Goal: Task Accomplishment & Management: Manage account settings

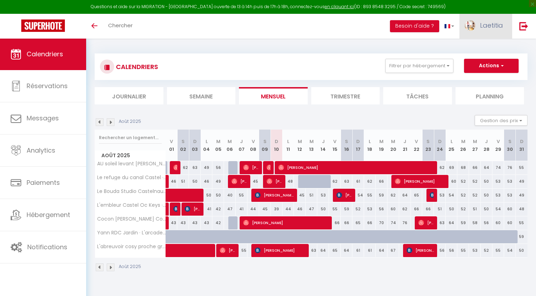
click at [477, 24] on link "Laetitia" at bounding box center [485, 26] width 52 height 25
click at [478, 56] on div "Paramètres" at bounding box center [483, 49] width 57 height 18
click at [484, 48] on link "Paramètres" at bounding box center [483, 49] width 52 height 12
select select "fr"
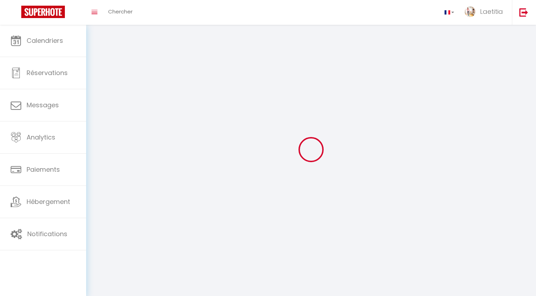
select select
type input "Laetitia"
type input "Raynié"
type input "[URL][DOMAIN_NAME]"
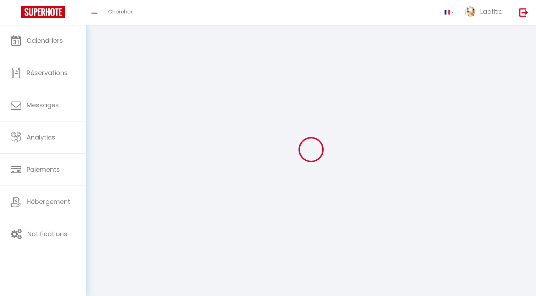
select select
select select "28"
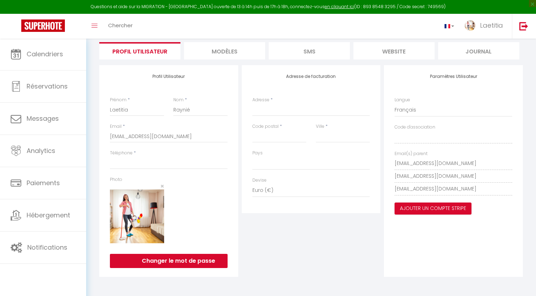
scroll to position [50, 0]
click at [431, 208] on button "Ajouter un compte Stripe" at bounding box center [433, 209] width 77 height 12
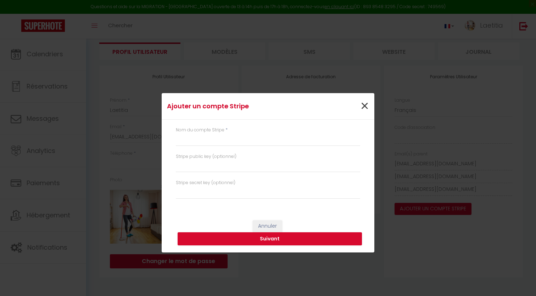
click at [367, 103] on span "×" at bounding box center [364, 106] width 9 height 21
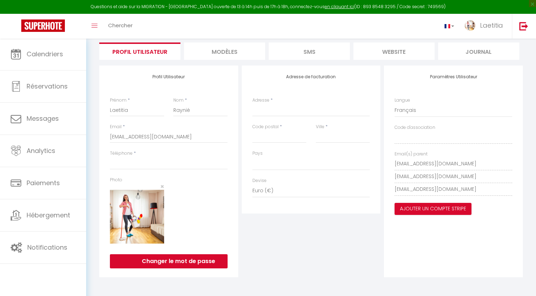
drag, startPoint x: 438, startPoint y: 78, endPoint x: 478, endPoint y: 79, distance: 40.4
click at [478, 79] on h4 "Paramètres Utilisateur" at bounding box center [454, 76] width 118 height 5
click at [431, 210] on button "Ajouter un compte Stripe" at bounding box center [433, 209] width 77 height 12
select select
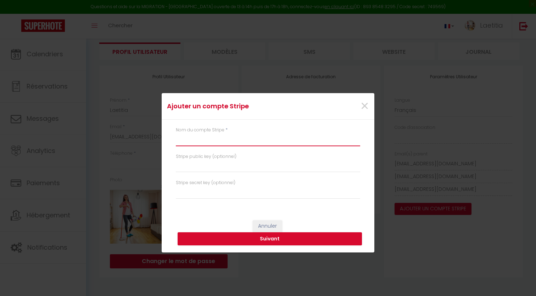
click at [197, 141] on input "text" at bounding box center [268, 140] width 184 height 13
click at [195, 141] on input "text" at bounding box center [268, 140] width 184 height 13
type input "m"
select select
type input "make"
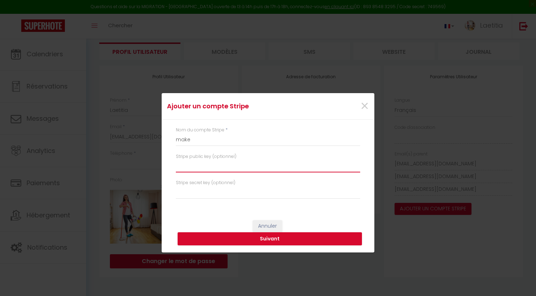
click at [212, 166] on input "text" at bounding box center [268, 166] width 184 height 13
click at [255, 239] on button "Suivant" at bounding box center [270, 239] width 184 height 13
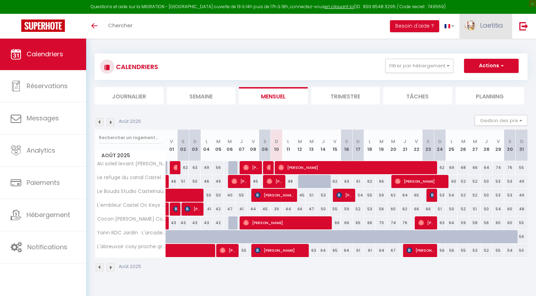
click at [477, 22] on link "Laetitia" at bounding box center [485, 26] width 52 height 25
click at [473, 50] on link "Paramètres" at bounding box center [483, 49] width 52 height 12
select select
select select "28"
select select "fr"
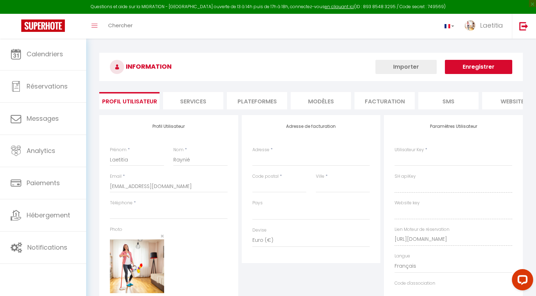
select select
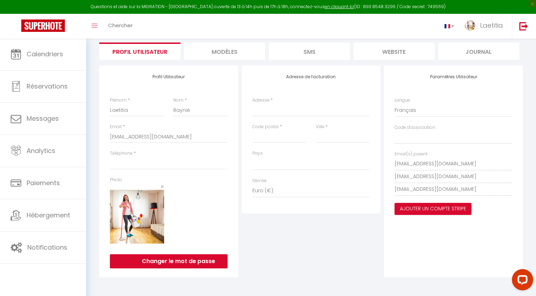
scroll to position [50, 0]
click at [454, 164] on div "Paramètres Utilisateur Langue Anglais Français Portugais Espagnol Code d'associ…" at bounding box center [453, 172] width 139 height 212
drag, startPoint x: 393, startPoint y: 163, endPoint x: 377, endPoint y: 177, distance: 21.2
click at [377, 177] on div "Profil Utilisateur Prénom * Laetitia Nom * Raynié Email * laetiservices11@gmail…" at bounding box center [310, 172] width 427 height 212
click at [495, 188] on div "Paramètres Utilisateur Langue Anglais Français Portugais Espagnol Code d'associ…" at bounding box center [453, 172] width 139 height 212
